Goal: Check status: Check status

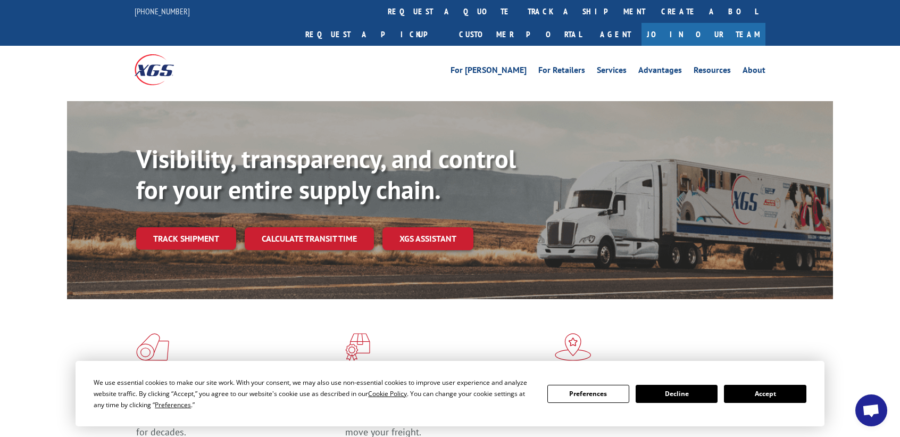
select select "bol"
click at [199, 227] on link "Track shipment" at bounding box center [186, 238] width 100 height 22
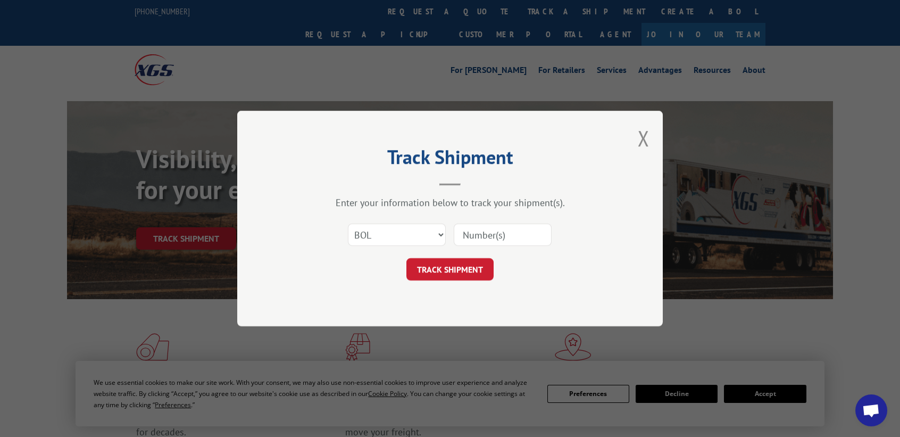
click at [468, 232] on input at bounding box center [503, 235] width 98 height 22
type input "IF11981"
click at [467, 269] on button "TRACK SHIPMENT" at bounding box center [450, 269] width 87 height 22
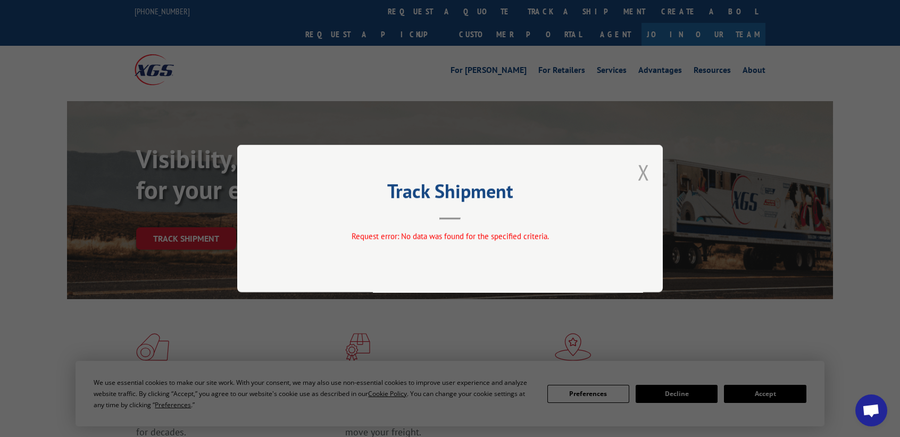
click at [643, 174] on button "Close modal" at bounding box center [644, 172] width 12 height 28
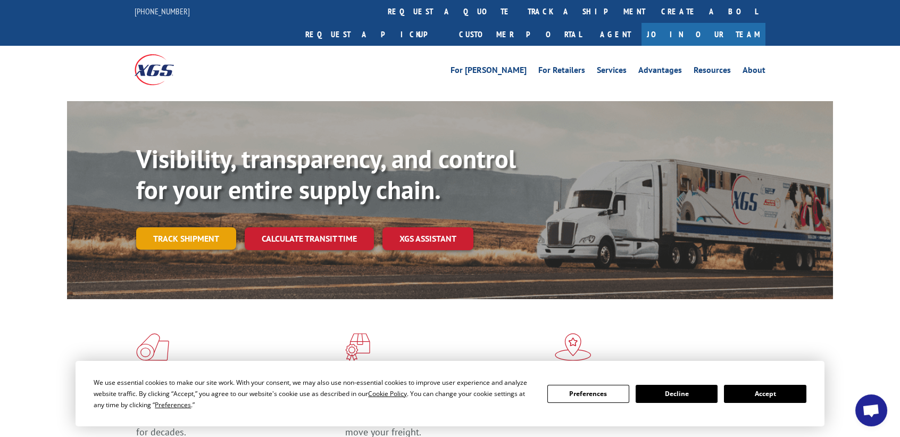
click at [204, 227] on link "Track shipment" at bounding box center [186, 238] width 100 height 22
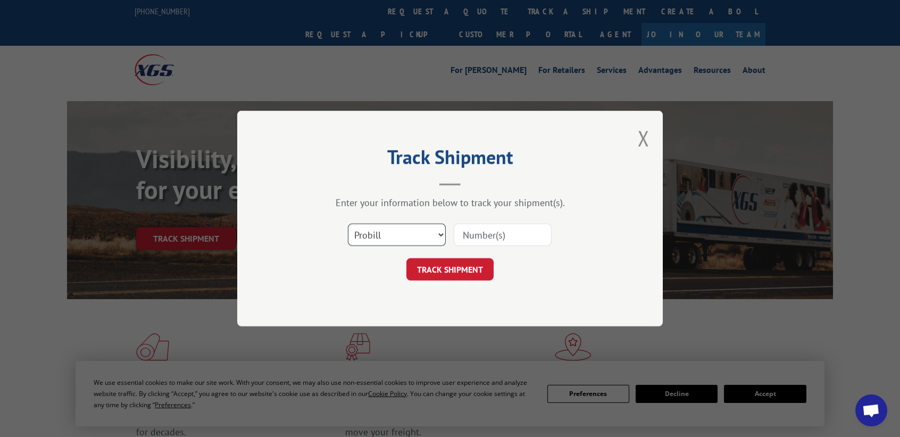
click at [441, 233] on select "Select category... Probill BOL PO" at bounding box center [397, 235] width 98 height 22
select select "bol"
click at [348, 224] on select "Select category... Probill BOL PO" at bounding box center [397, 235] width 98 height 22
click at [476, 233] on input at bounding box center [503, 235] width 98 height 22
type input "IF11981"
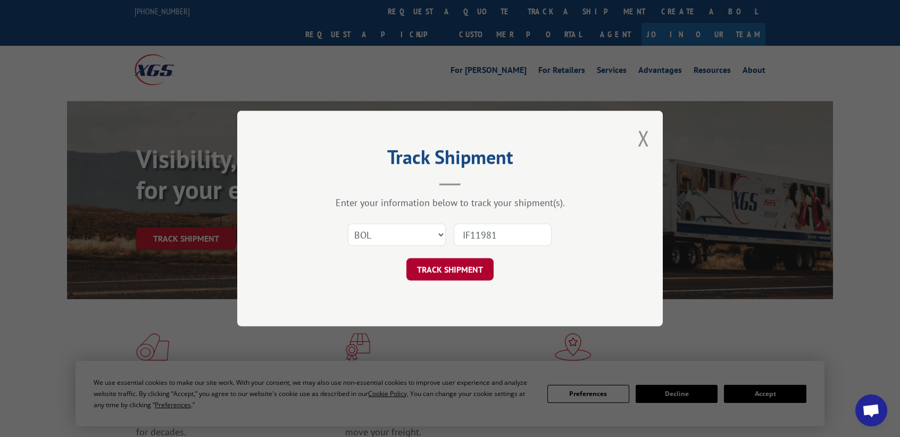
click at [466, 266] on button "TRACK SHIPMENT" at bounding box center [450, 269] width 87 height 22
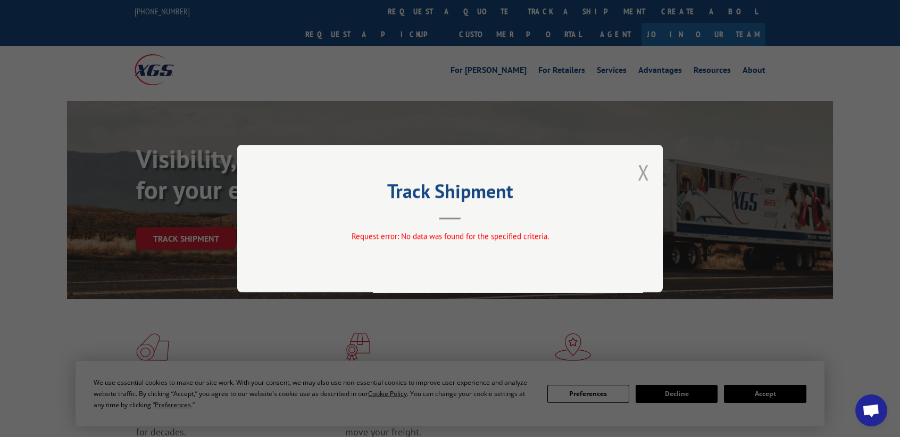
click at [639, 172] on button "Close modal" at bounding box center [644, 172] width 12 height 28
